Goal: Task Accomplishment & Management: Use online tool/utility

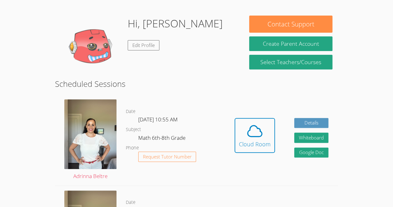
scroll to position [87, 0]
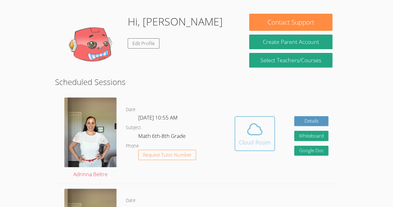
click at [247, 116] on button "Cloud Room" at bounding box center [255, 133] width 40 height 35
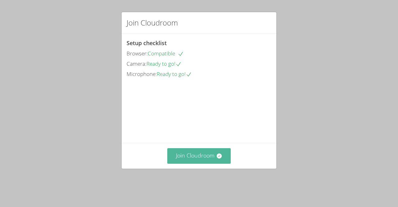
click at [206, 163] on button "Join Cloudroom" at bounding box center [199, 155] width 64 height 15
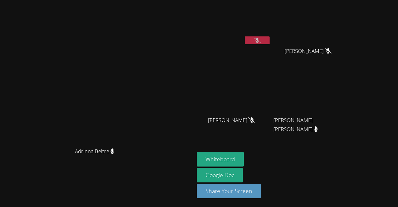
click at [271, 97] on video at bounding box center [234, 93] width 74 height 42
click at [271, 96] on video at bounding box center [234, 93] width 74 height 42
click at [271, 81] on video at bounding box center [234, 93] width 74 height 42
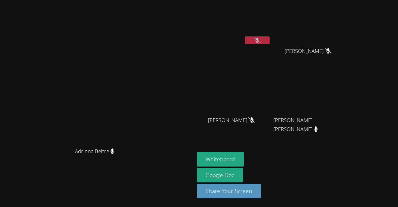
click at [271, 81] on video at bounding box center [234, 93] width 74 height 42
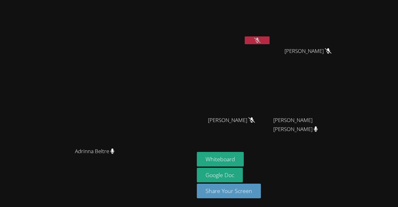
click at [271, 81] on video at bounding box center [234, 93] width 74 height 42
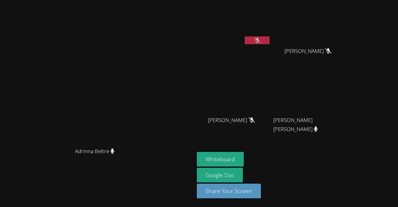
click at [271, 81] on video at bounding box center [234, 93] width 74 height 42
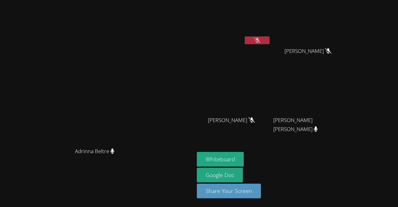
click at [271, 81] on video at bounding box center [234, 93] width 74 height 42
click at [271, 91] on video at bounding box center [234, 93] width 74 height 42
click at [346, 103] on video at bounding box center [310, 93] width 74 height 42
click at [337, 39] on video at bounding box center [310, 23] width 74 height 42
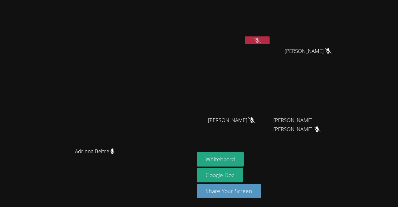
click at [347, 27] on video at bounding box center [310, 23] width 74 height 42
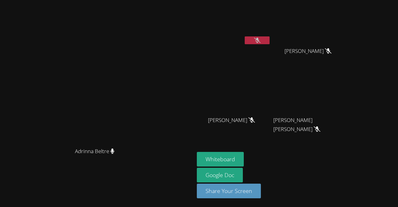
click at [347, 27] on video at bounding box center [310, 23] width 74 height 42
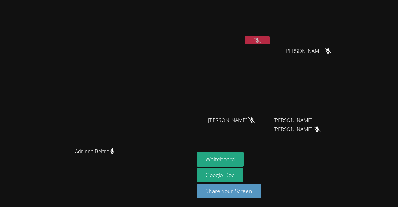
click at [347, 27] on video at bounding box center [310, 23] width 74 height 42
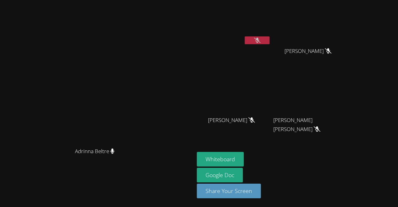
click at [271, 99] on video at bounding box center [234, 93] width 74 height 42
click at [347, 86] on video at bounding box center [310, 93] width 74 height 42
click at [347, 40] on video at bounding box center [310, 23] width 74 height 42
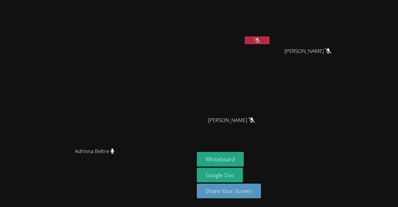
drag, startPoint x: 368, startPoint y: 40, endPoint x: 362, endPoint y: 28, distance: 13.4
click at [347, 28] on video at bounding box center [310, 23] width 74 height 42
drag, startPoint x: 362, startPoint y: 28, endPoint x: 360, endPoint y: 13, distance: 15.0
click at [347, 13] on video at bounding box center [310, 23] width 74 height 42
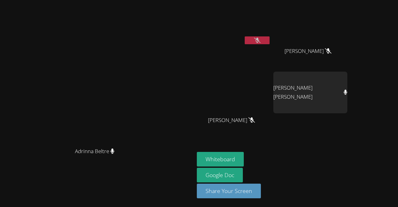
click at [347, 13] on video at bounding box center [310, 23] width 74 height 42
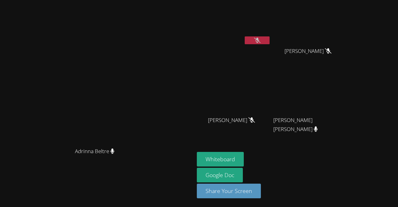
click at [347, 13] on video at bounding box center [310, 23] width 74 height 42
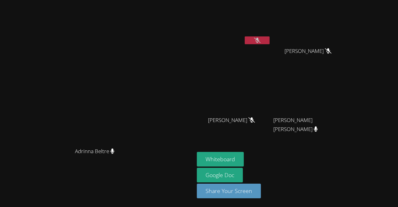
click at [347, 13] on video at bounding box center [310, 23] width 74 height 42
click at [244, 158] on button "Whiteboard" at bounding box center [220, 159] width 47 height 15
click at [271, 48] on div "[PERSON_NAME] [PERSON_NAME]" at bounding box center [234, 35] width 74 height 67
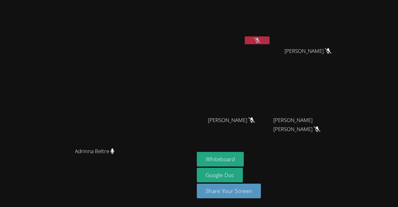
click at [270, 42] on button at bounding box center [257, 40] width 25 height 8
click at [270, 37] on button at bounding box center [257, 40] width 25 height 8
click at [261, 39] on icon at bounding box center [257, 40] width 7 height 5
click at [270, 42] on button at bounding box center [257, 40] width 25 height 8
click at [347, 81] on video at bounding box center [310, 93] width 74 height 42
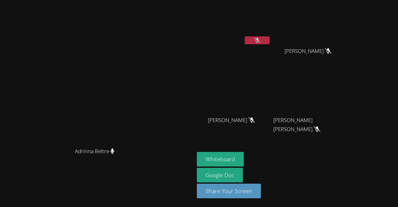
click at [347, 81] on video at bounding box center [310, 93] width 74 height 42
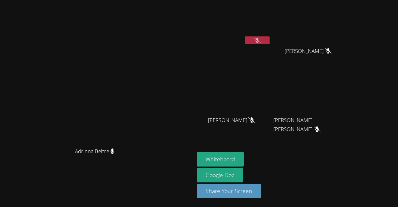
click at [347, 81] on video at bounding box center [310, 93] width 74 height 42
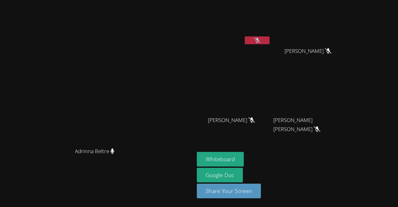
click at [347, 81] on video at bounding box center [310, 93] width 74 height 42
click at [347, 82] on video at bounding box center [310, 93] width 74 height 42
click at [271, 94] on video at bounding box center [234, 93] width 74 height 42
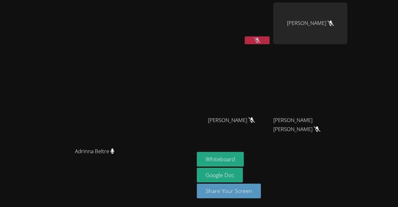
drag, startPoint x: 357, startPoint y: 167, endPoint x: 377, endPoint y: 173, distance: 21.5
click at [347, 173] on div "Whiteboard Google Doc Share Your Screen" at bounding box center [272, 177] width 150 height 51
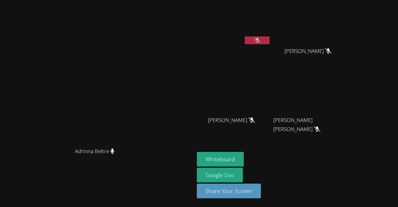
click at [347, 13] on video at bounding box center [310, 23] width 74 height 42
click at [270, 42] on button at bounding box center [257, 40] width 25 height 8
click at [259, 39] on icon at bounding box center [257, 40] width 4 height 5
click at [270, 39] on button at bounding box center [257, 40] width 25 height 8
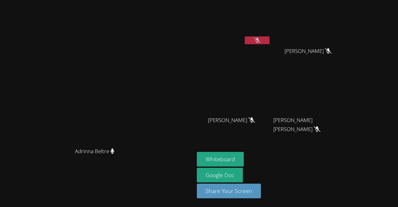
click at [261, 38] on icon at bounding box center [257, 40] width 7 height 5
click at [259, 40] on icon at bounding box center [257, 40] width 4 height 5
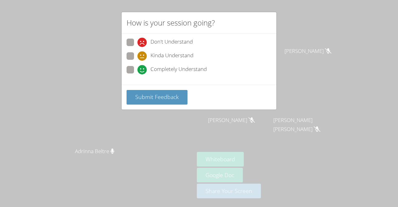
click at [137, 74] on span at bounding box center [137, 74] width 0 height 0
click at [137, 69] on input "Completely Understand" at bounding box center [139, 68] width 5 height 5
radio input "true"
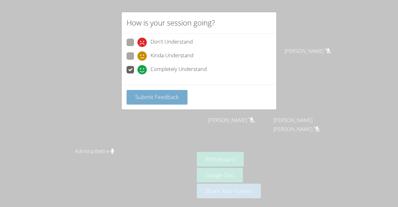
click at [150, 93] on span "Submit Feedback" at bounding box center [157, 96] width 44 height 7
